Goal: Task Accomplishment & Management: Manage account settings

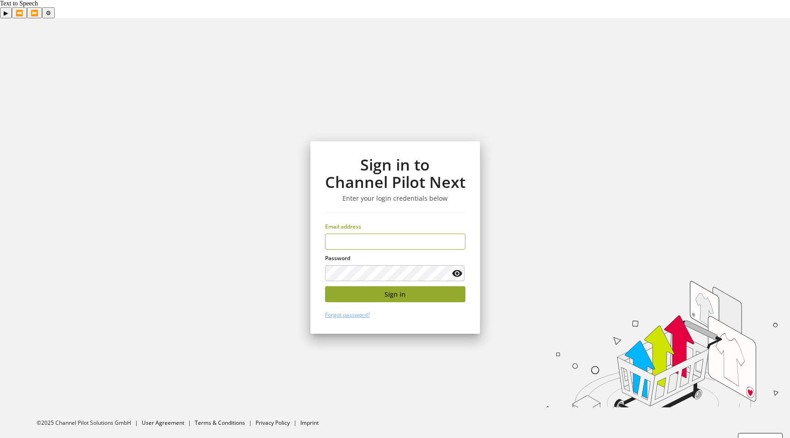
type input "**********"
click at [382, 286] on button "Sign in" at bounding box center [395, 294] width 140 height 16
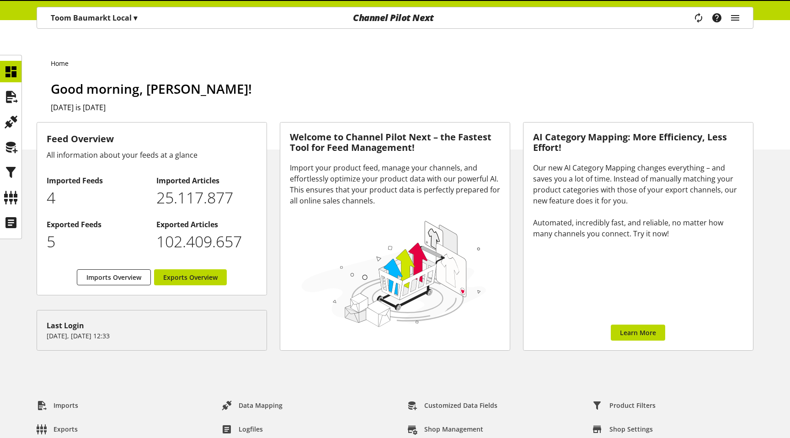
click at [102, 19] on p "Toom Baumarkt Local ▾" at bounding box center [94, 17] width 86 height 11
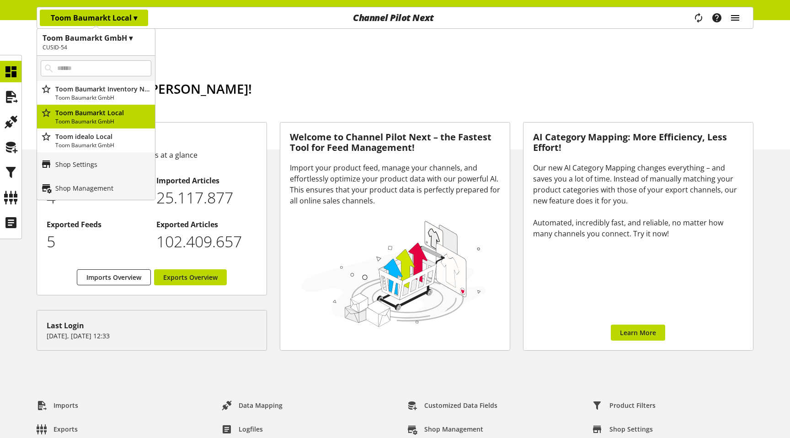
click at [741, 16] on icon "main navigation" at bounding box center [735, 18] width 11 height 16
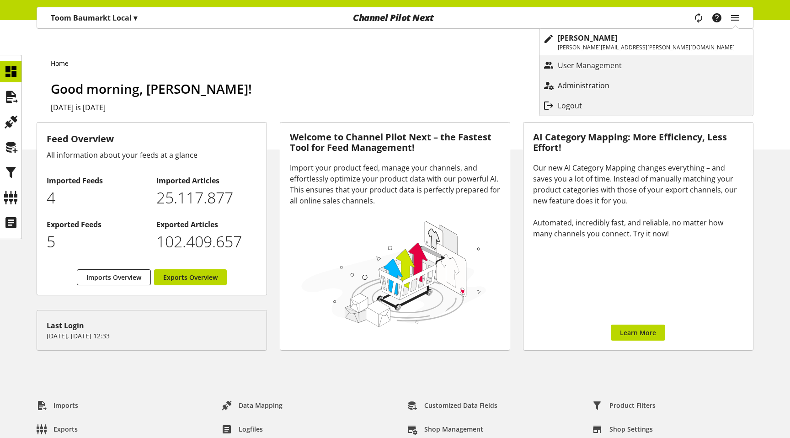
click at [704, 77] on link "Administration" at bounding box center [647, 85] width 214 height 16
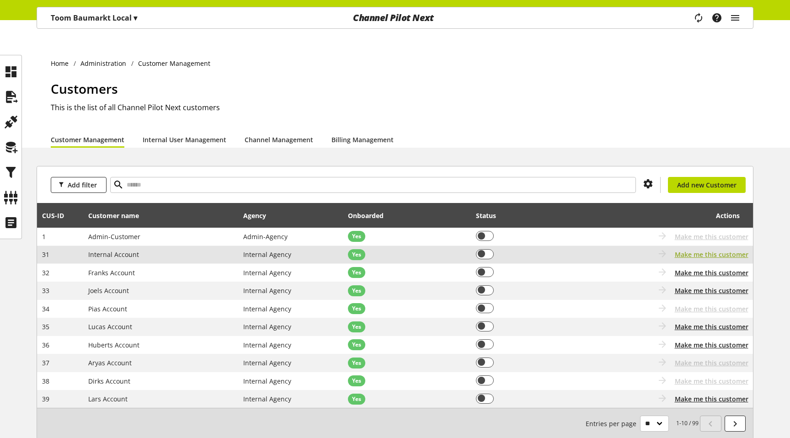
click at [697, 250] on span "Make me this customer" at bounding box center [712, 255] width 74 height 10
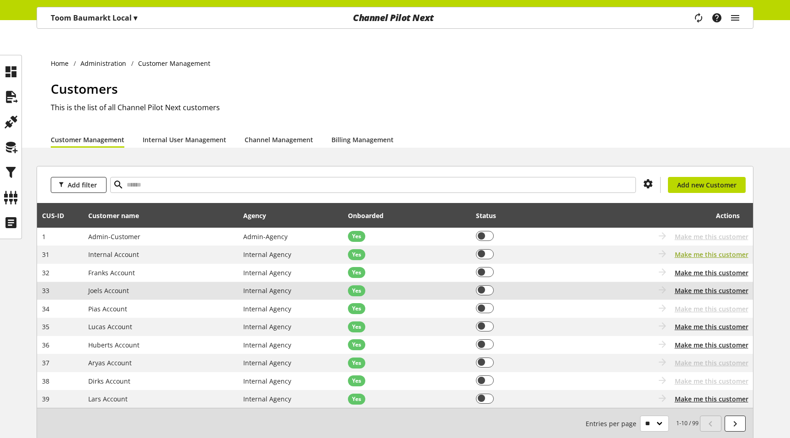
scroll to position [36, 0]
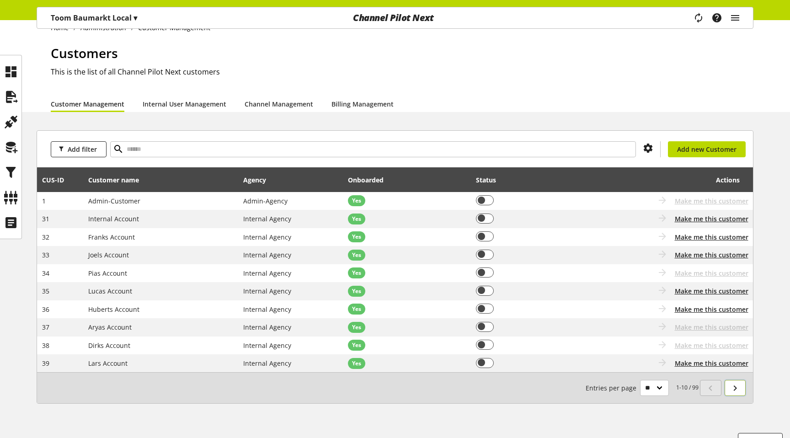
click at [738, 380] on icon at bounding box center [735, 388] width 11 height 16
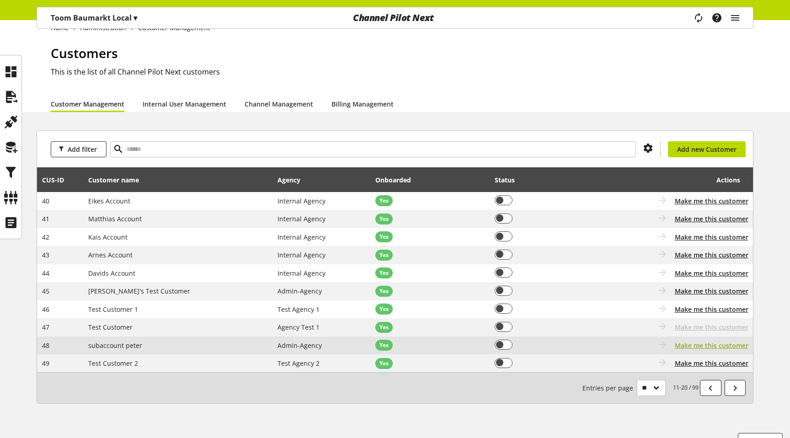
click at [704, 341] on span "Make me this customer" at bounding box center [712, 346] width 74 height 10
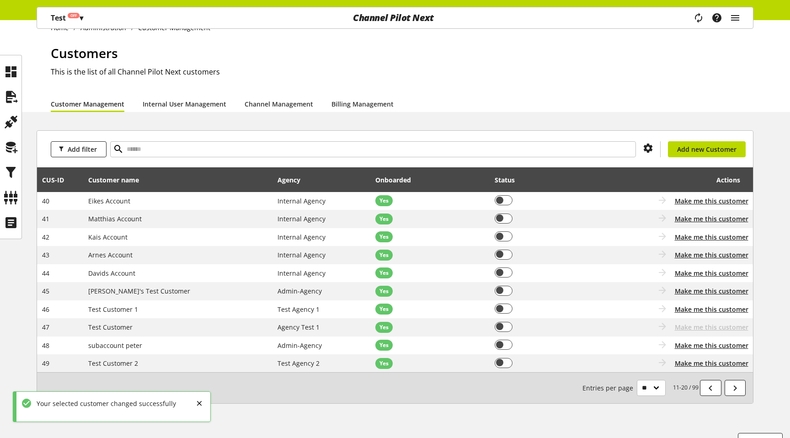
click at [63, 15] on p "Test Off ▾" at bounding box center [67, 17] width 32 height 11
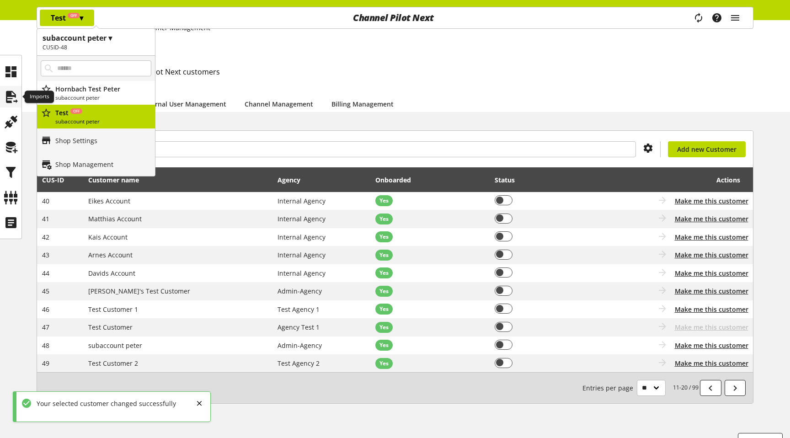
click at [13, 97] on icon at bounding box center [11, 97] width 15 height 18
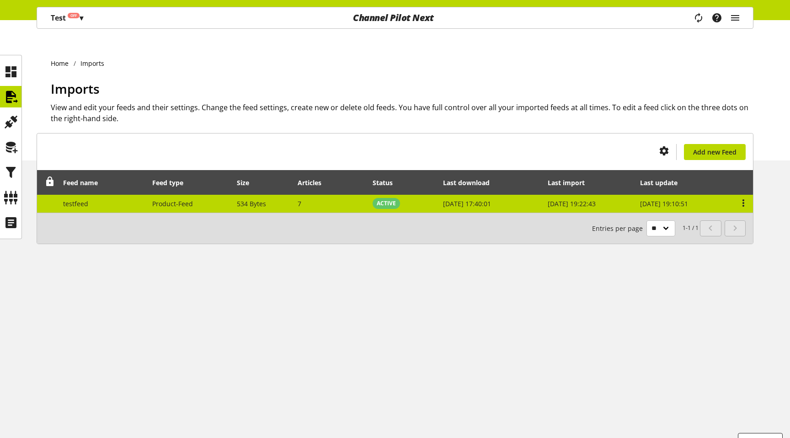
click at [738, 198] on div at bounding box center [740, 203] width 15 height 11
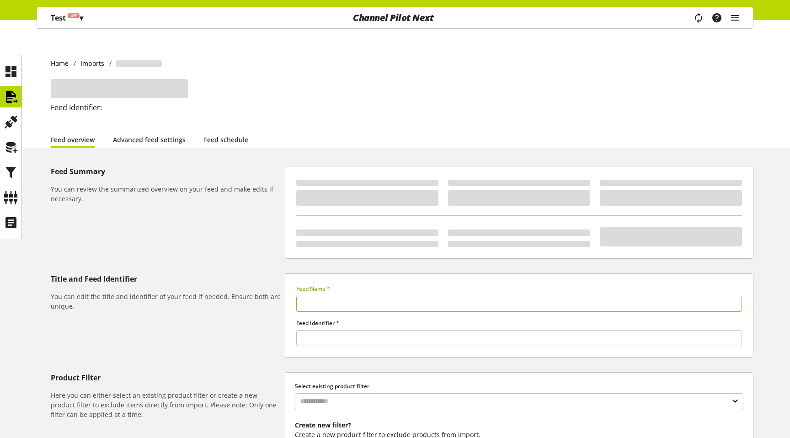
type input "********"
type input "******"
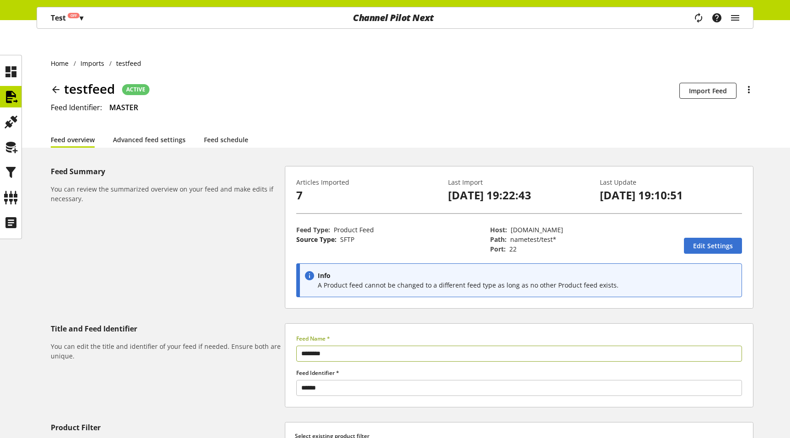
click at [198, 131] on li "Advanced feed settings" at bounding box center [158, 139] width 91 height 16
click at [222, 135] on link "Feed schedule" at bounding box center [226, 140] width 44 height 10
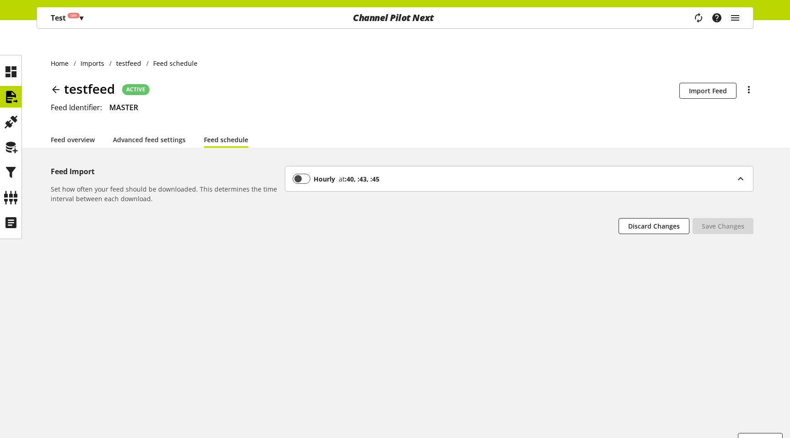
click at [318, 174] on b "Hourly" at bounding box center [324, 179] width 21 height 10
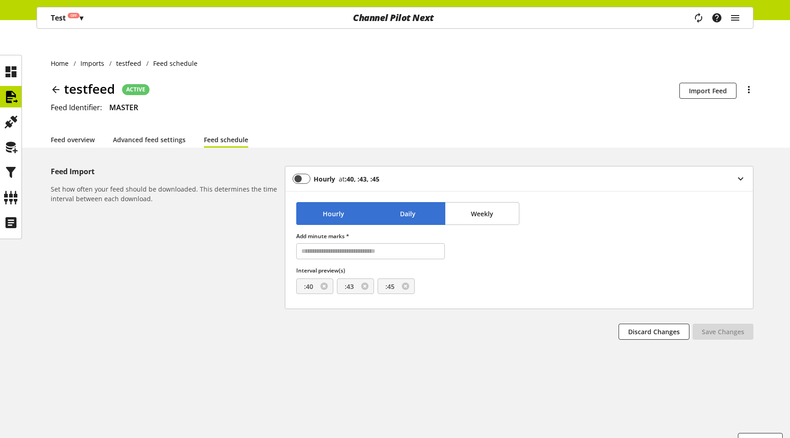
click at [418, 206] on button "Daily" at bounding box center [408, 213] width 75 height 23
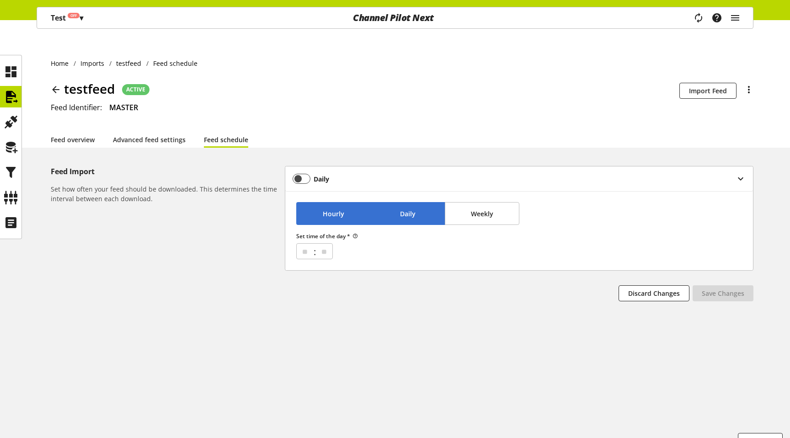
click at [345, 202] on button "Hourly" at bounding box center [333, 213] width 75 height 23
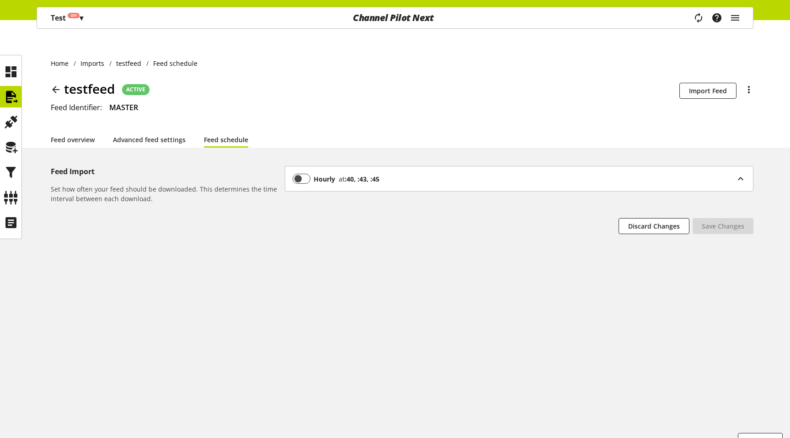
click at [590, 174] on div "Hourly at :40, :43, :45" at bounding box center [515, 179] width 444 height 10
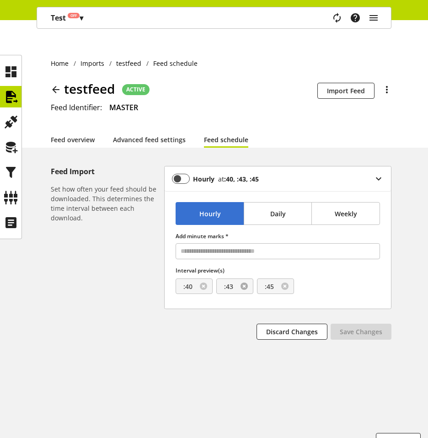
click at [245, 283] on link at bounding box center [244, 286] width 7 height 7
click at [359, 327] on span "Save Changes" at bounding box center [361, 332] width 43 height 10
